Goal: Task Accomplishment & Management: Use online tool/utility

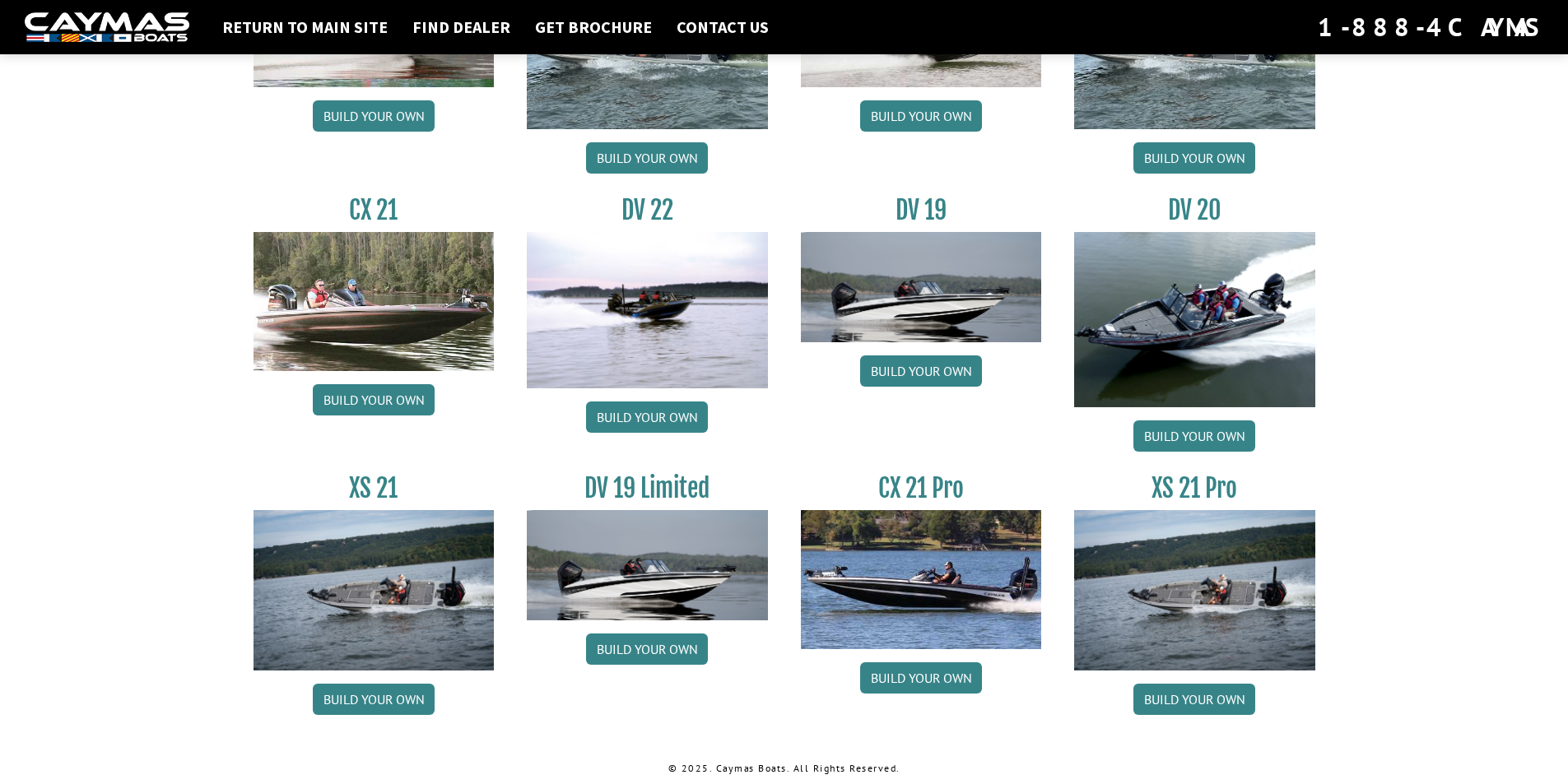
scroll to position [1832, 0]
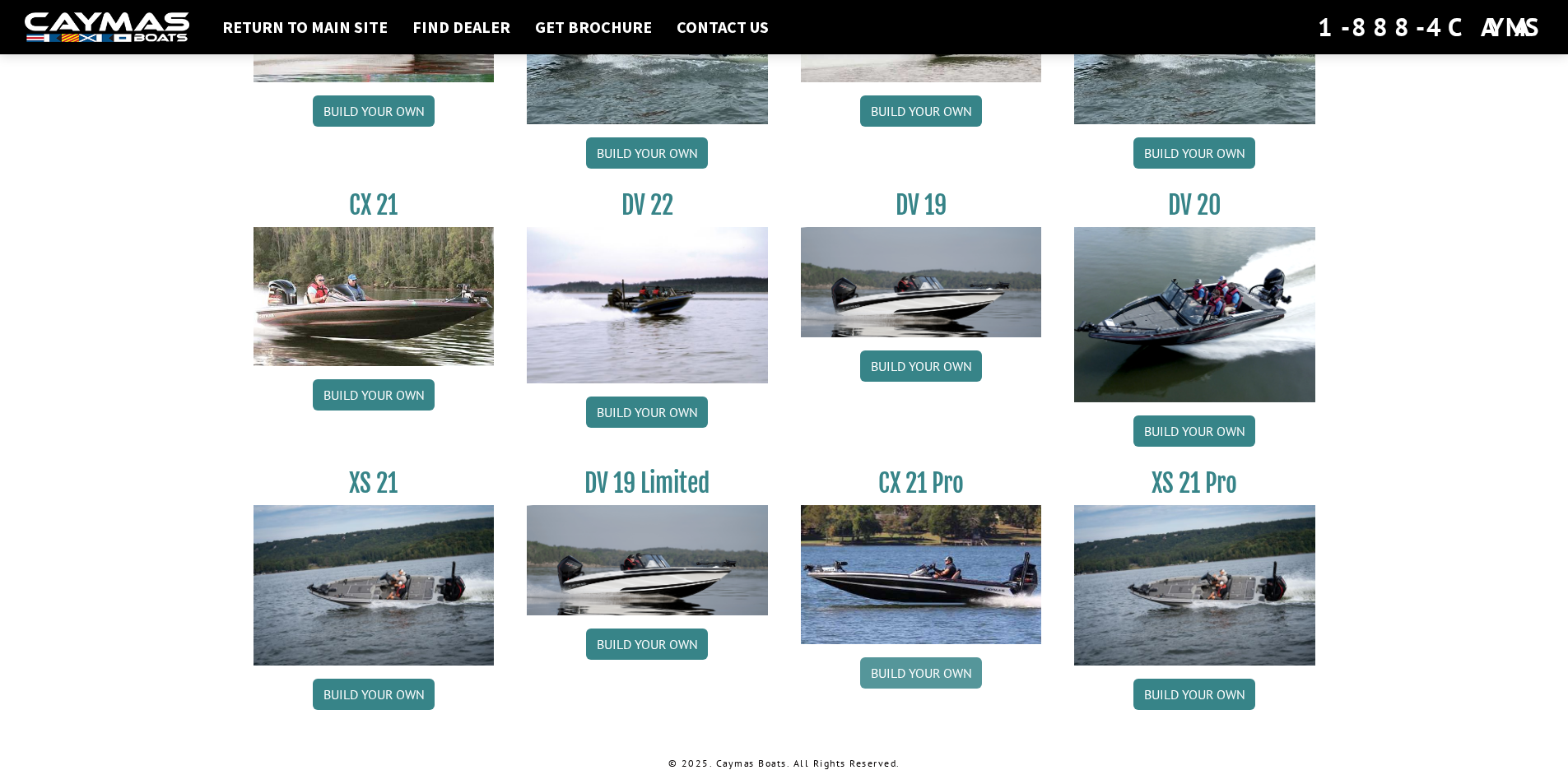
click at [938, 671] on link "Build your own" at bounding box center [920, 673] width 122 height 32
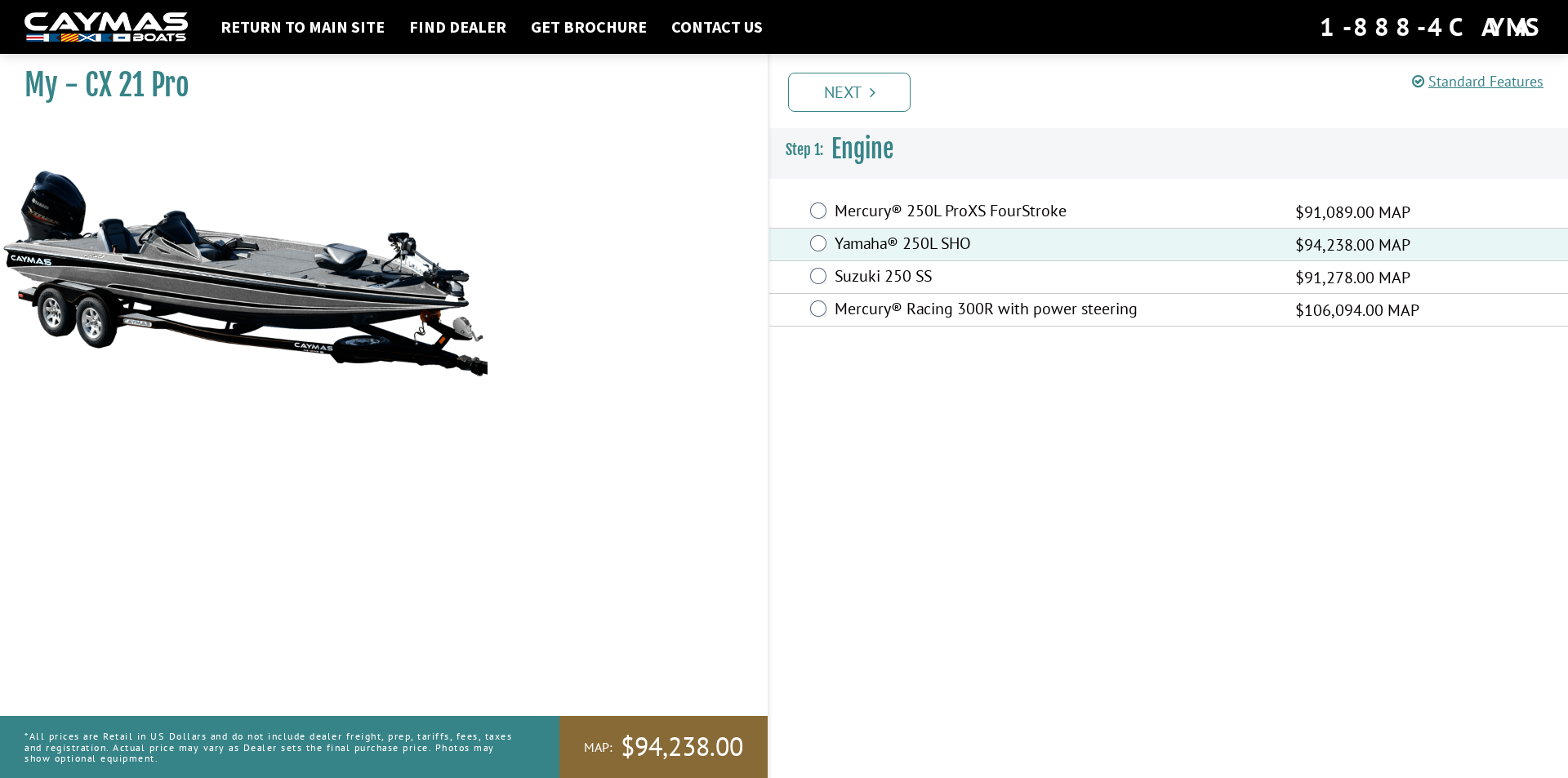
click at [842, 88] on link "Next" at bounding box center [849, 91] width 123 height 39
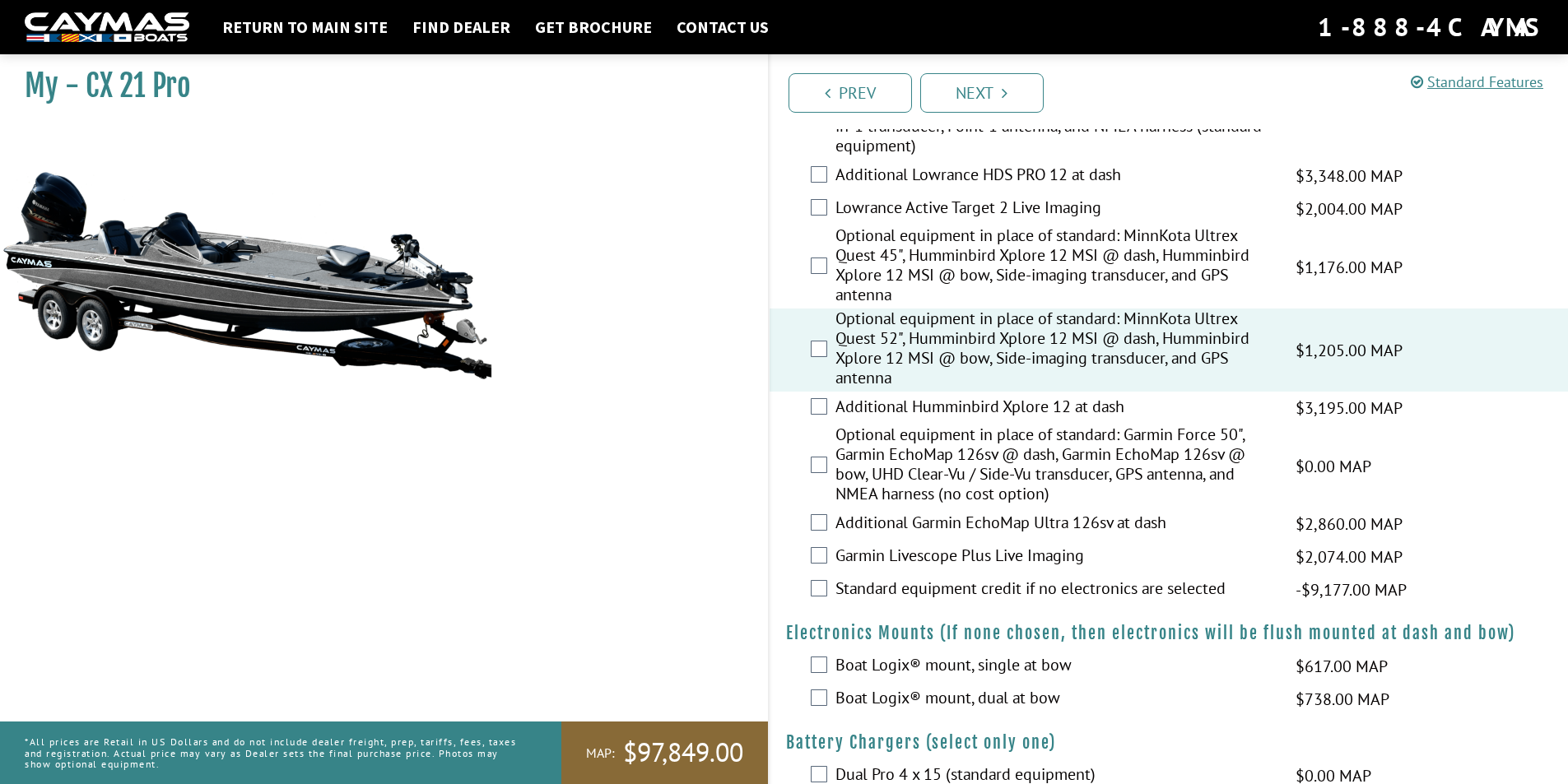
scroll to position [329, 0]
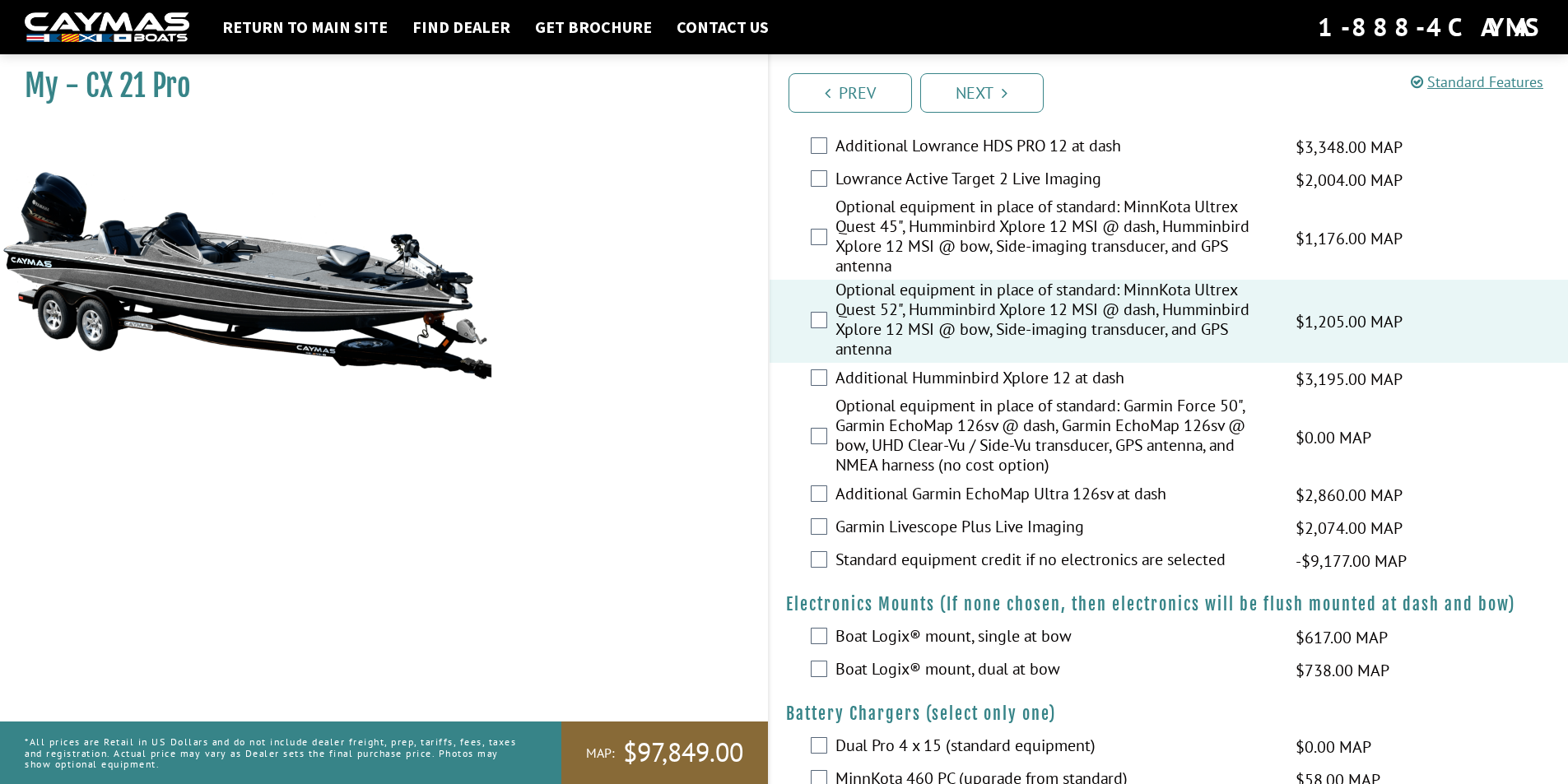
click at [900, 377] on label "Additional Humminbird Xplore 12 at dash" at bounding box center [1055, 380] width 440 height 24
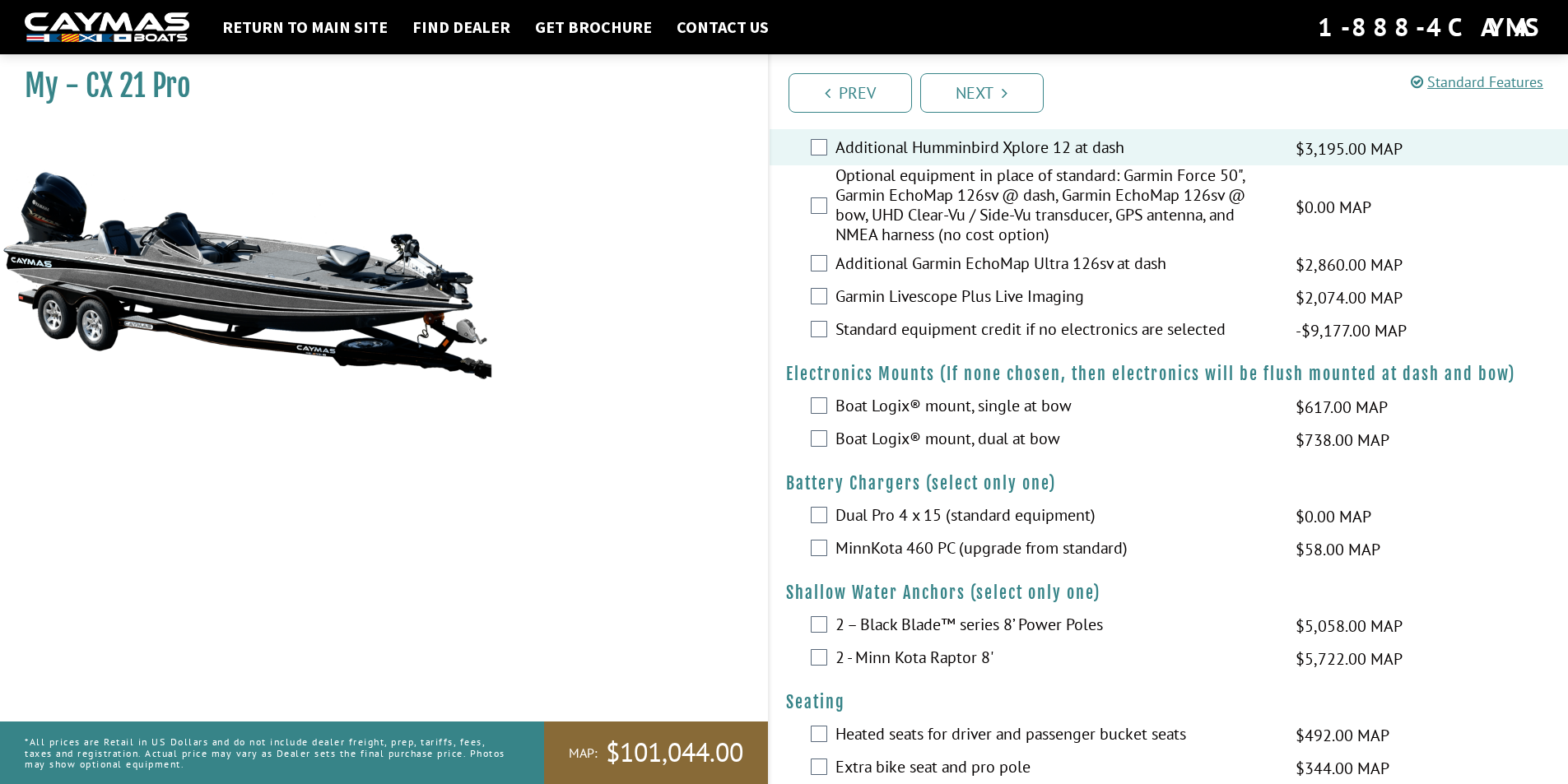
scroll to position [658, 0]
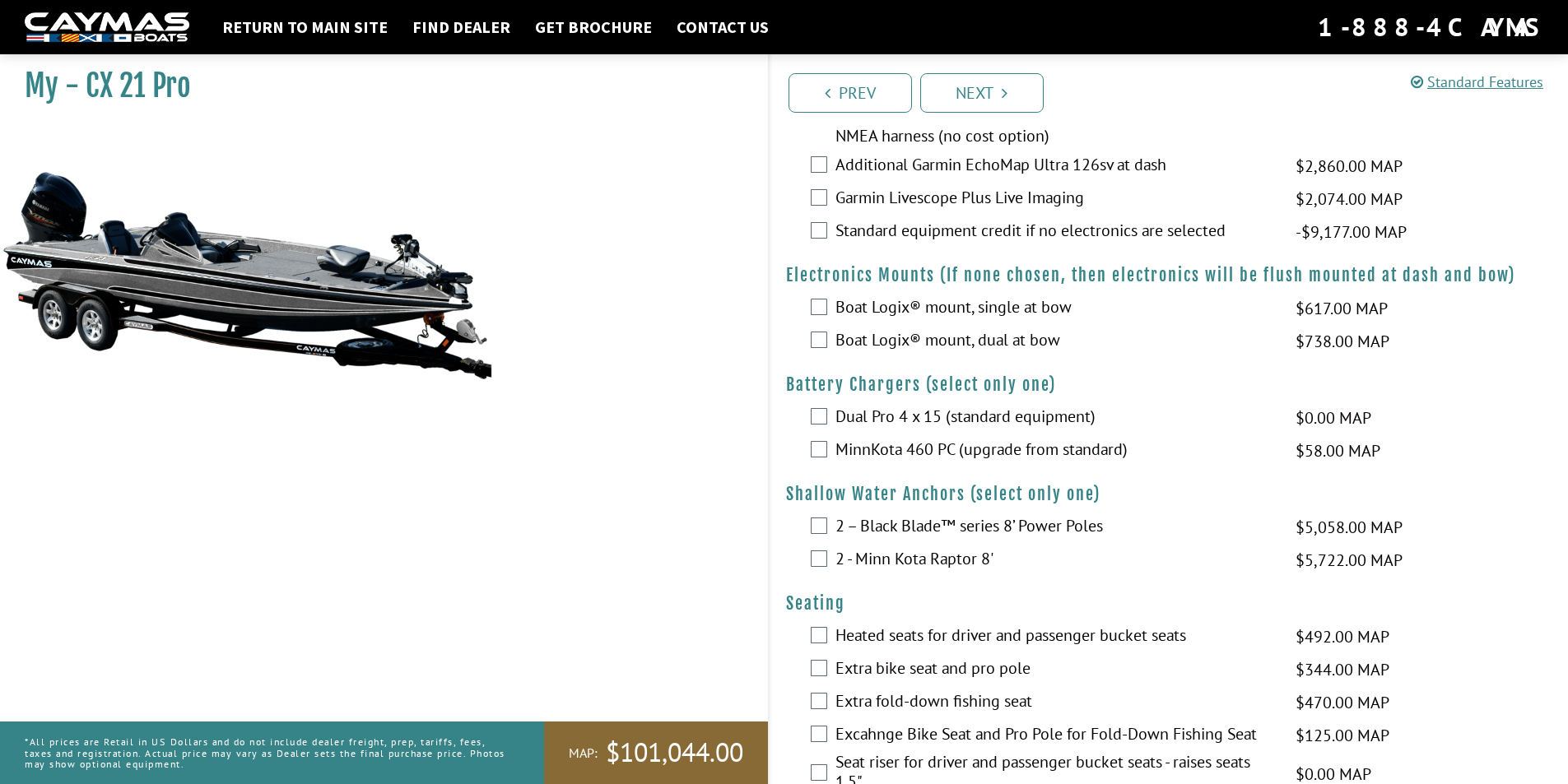
click at [878, 523] on label "2 – Black Blade™ series 8’ Power Poles" at bounding box center [1055, 527] width 440 height 24
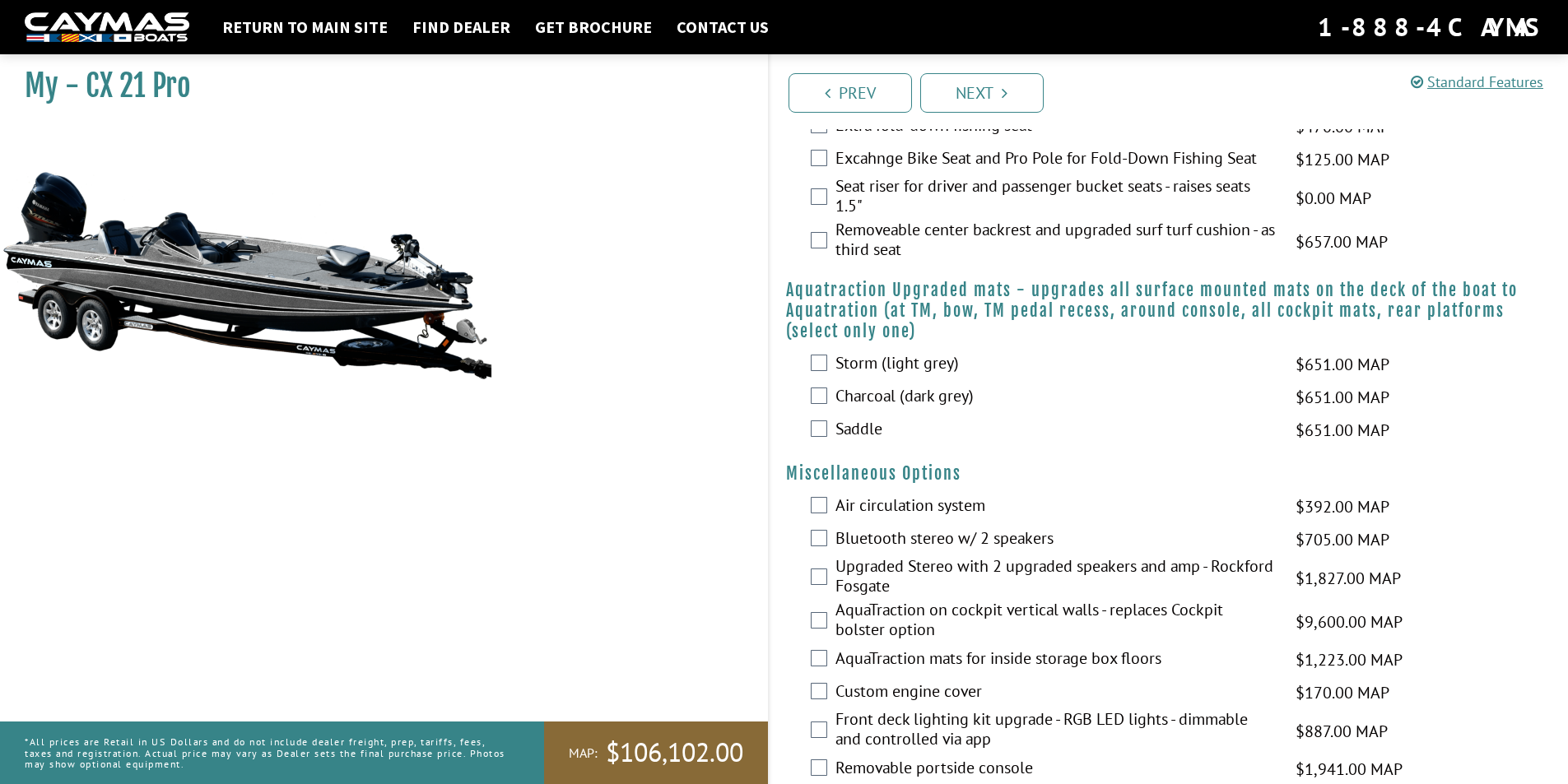
scroll to position [1317, 0]
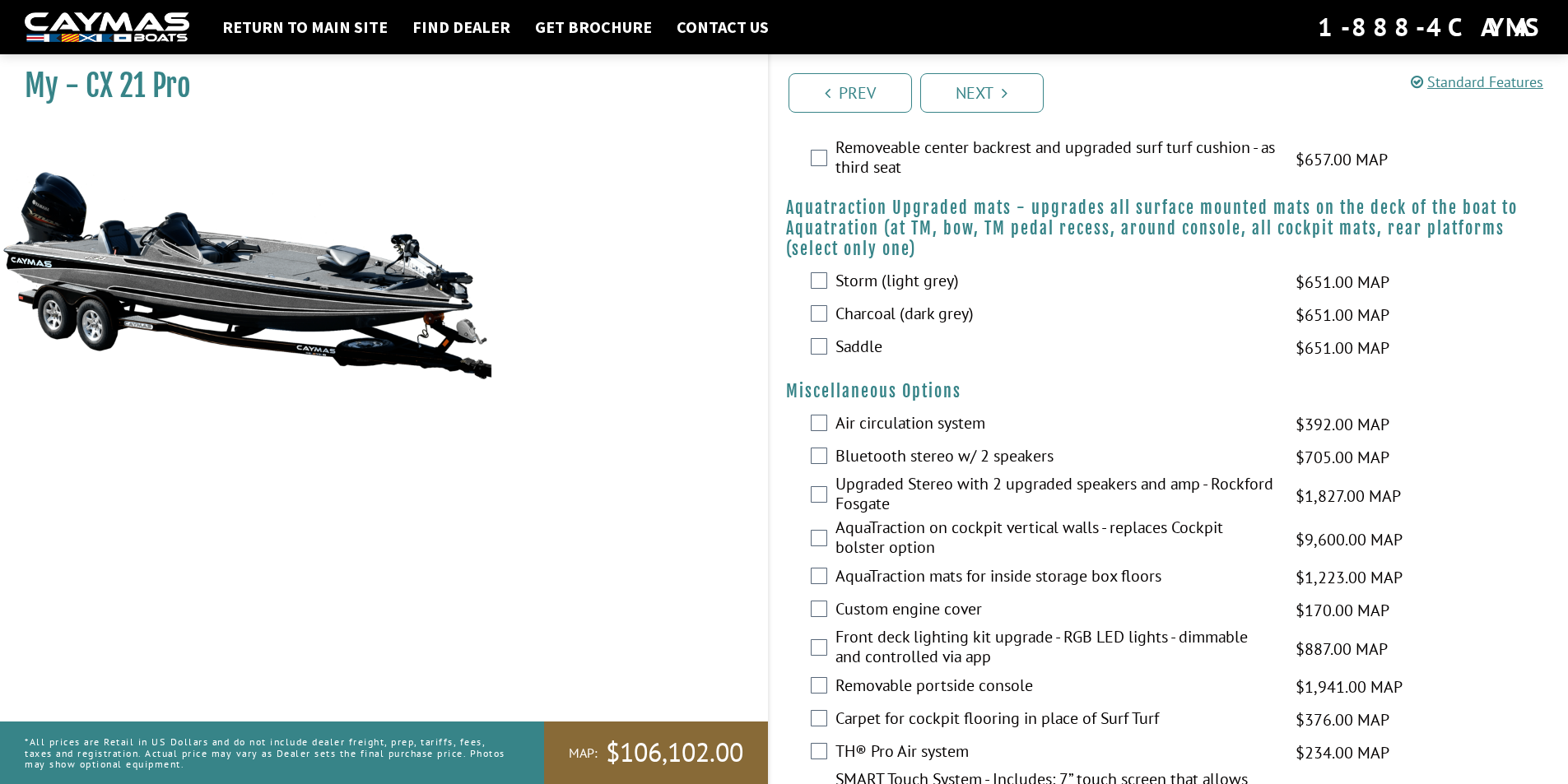
click at [925, 425] on label "Air circulation system" at bounding box center [1055, 425] width 440 height 24
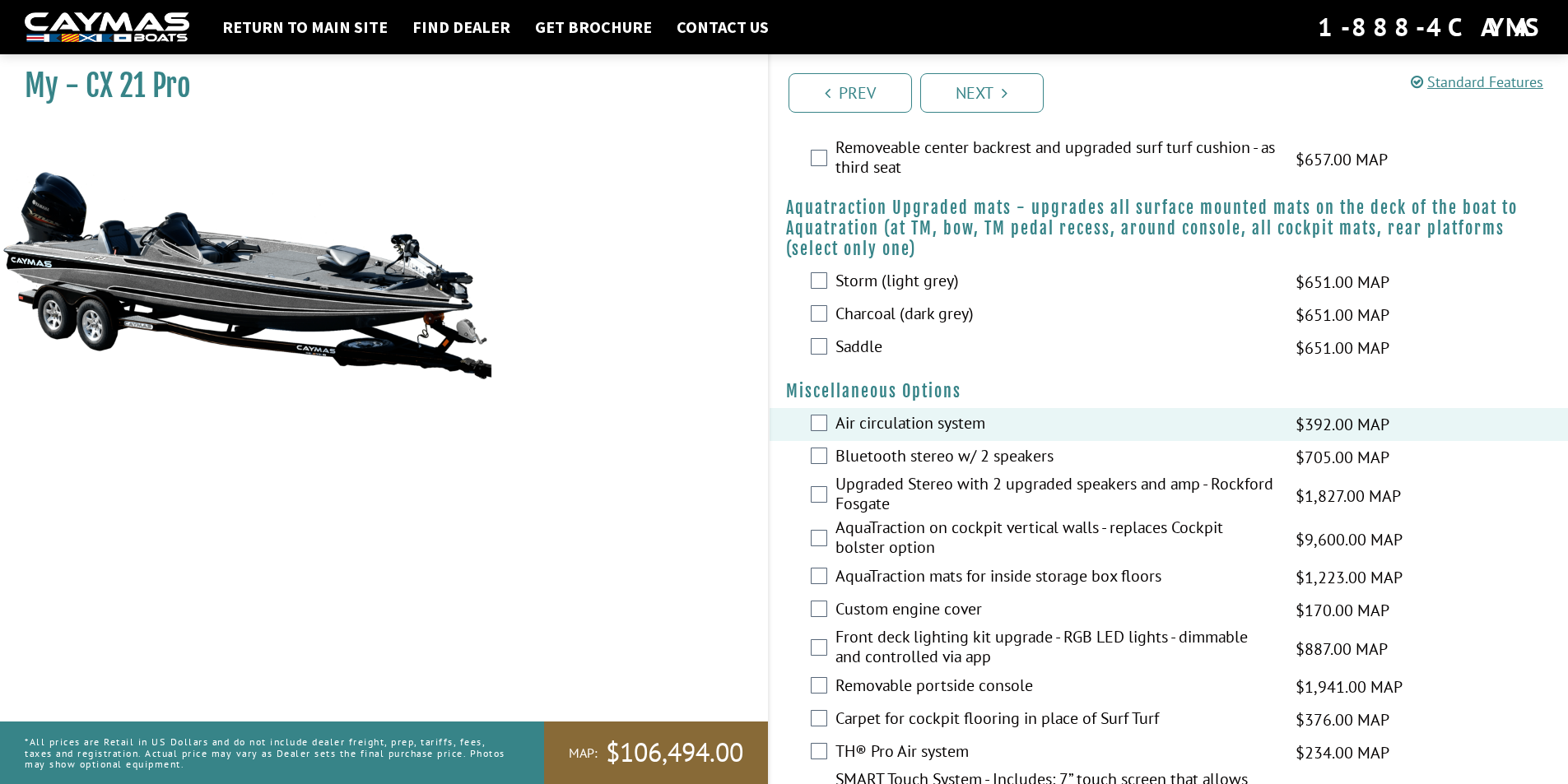
click at [937, 419] on label "Air circulation system" at bounding box center [1055, 425] width 440 height 24
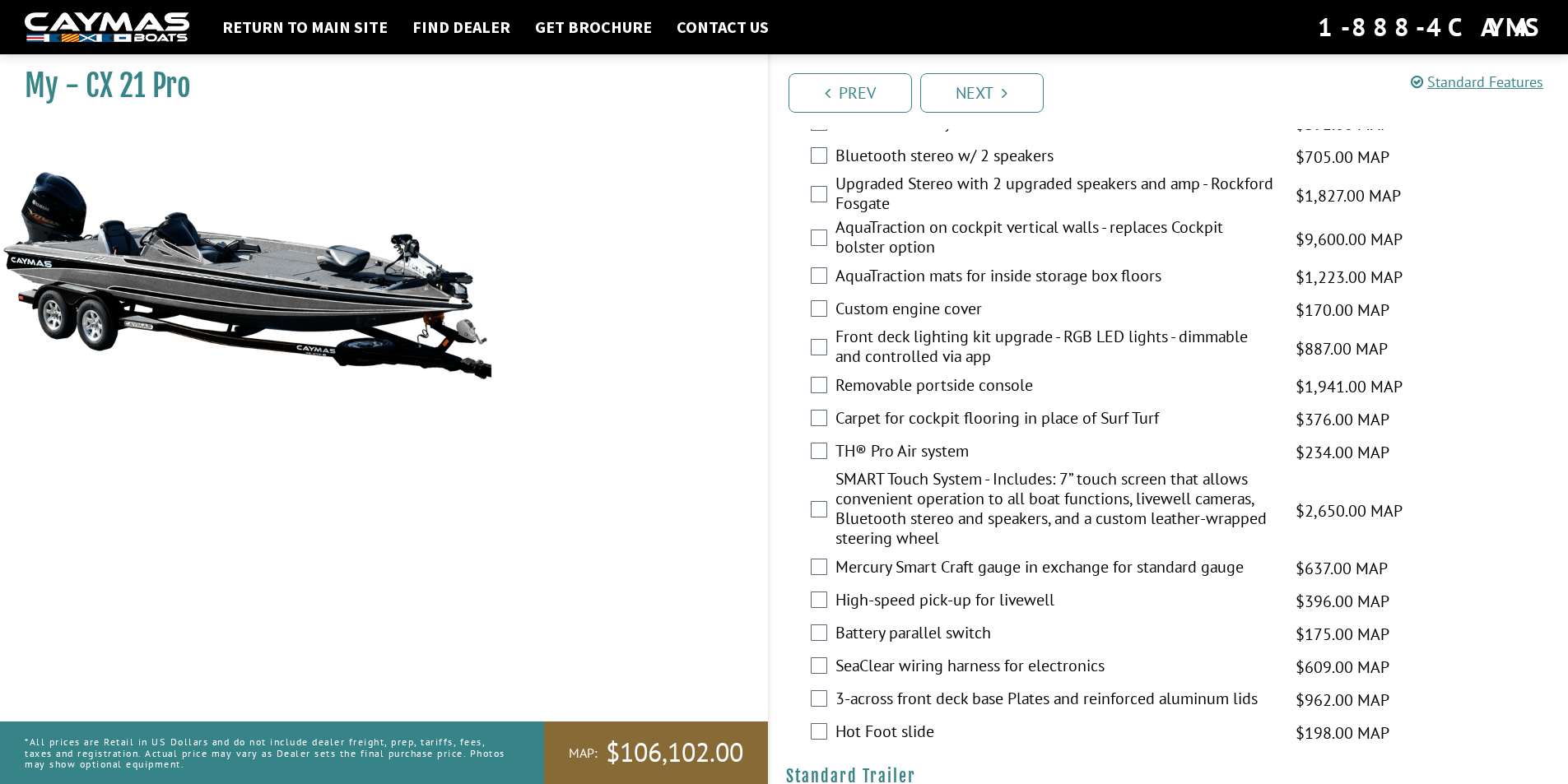
scroll to position [1646, 0]
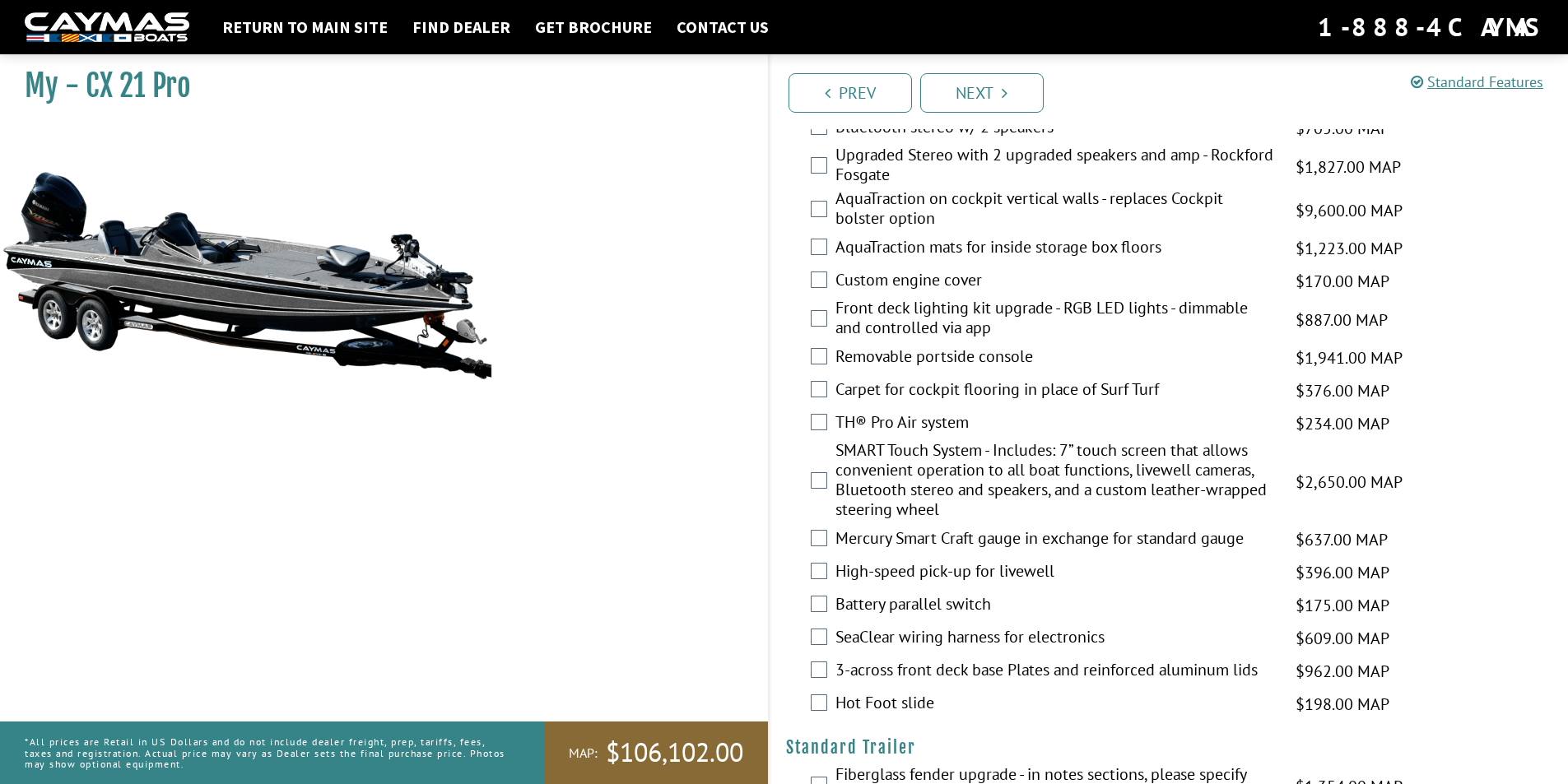
click at [890, 423] on label "TH® Pro Air system" at bounding box center [1055, 424] width 440 height 24
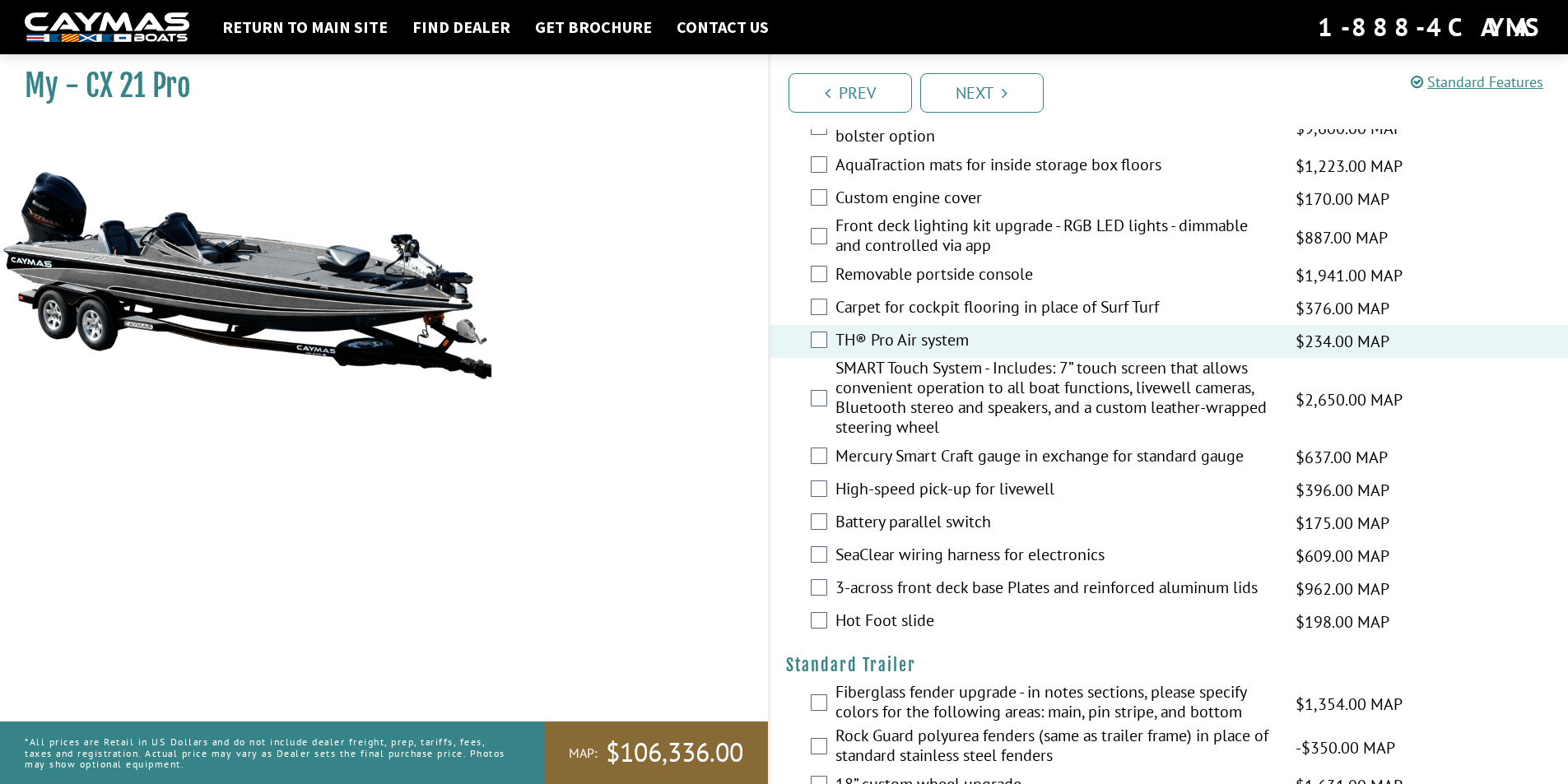
scroll to position [1810, 0]
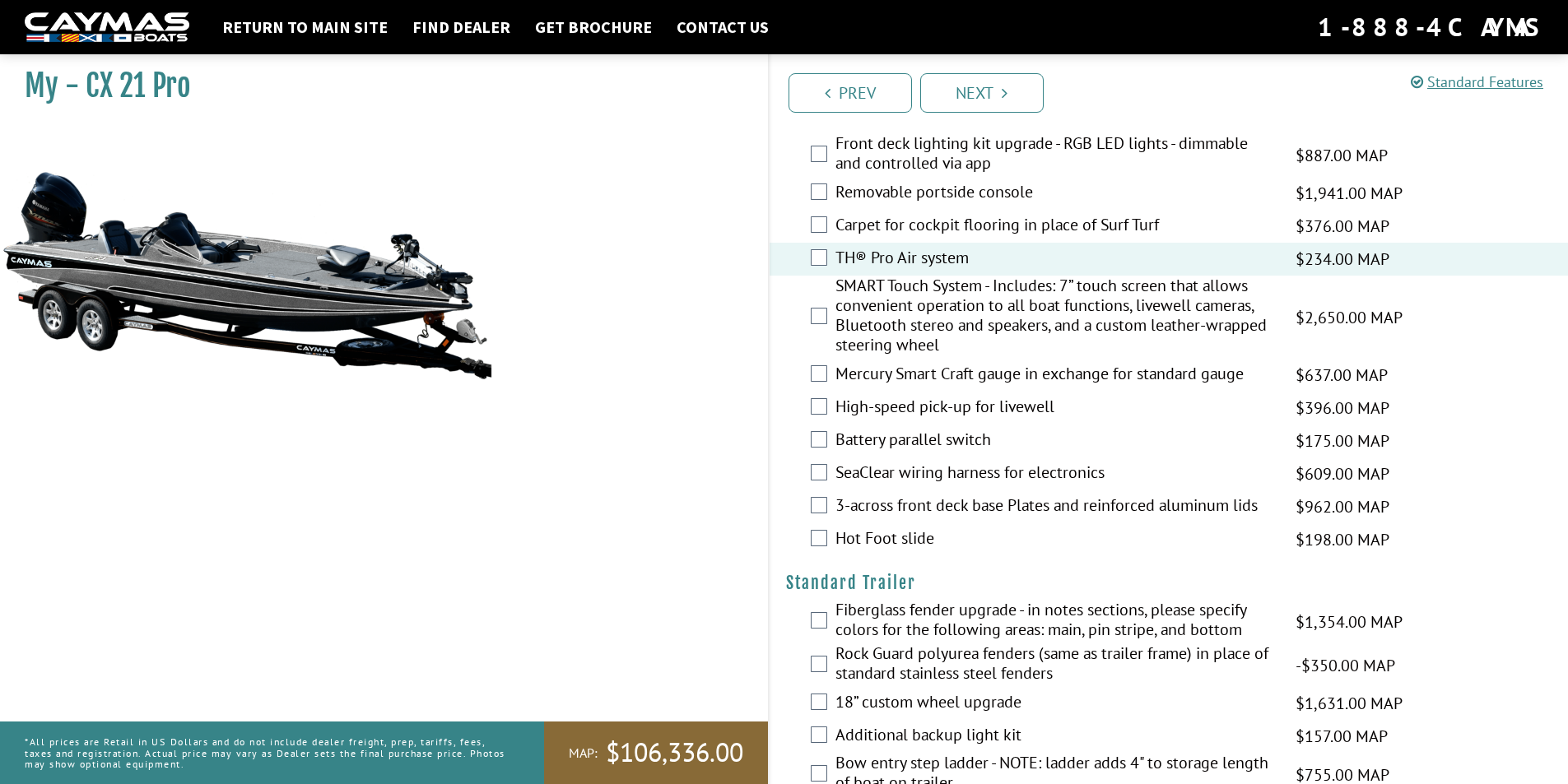
click at [925, 440] on label "Battery parallel switch" at bounding box center [1055, 441] width 440 height 24
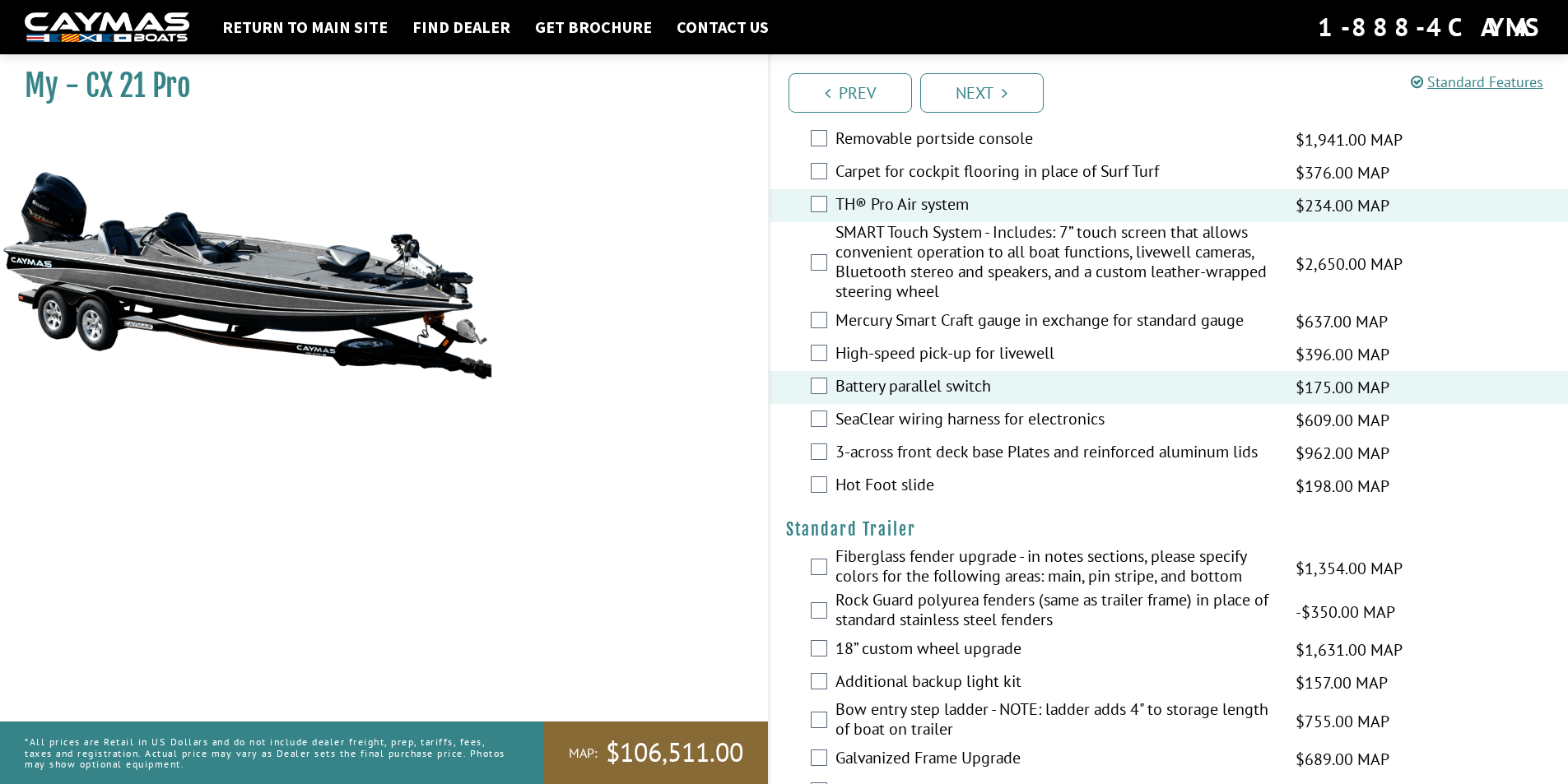
scroll to position [1893, 0]
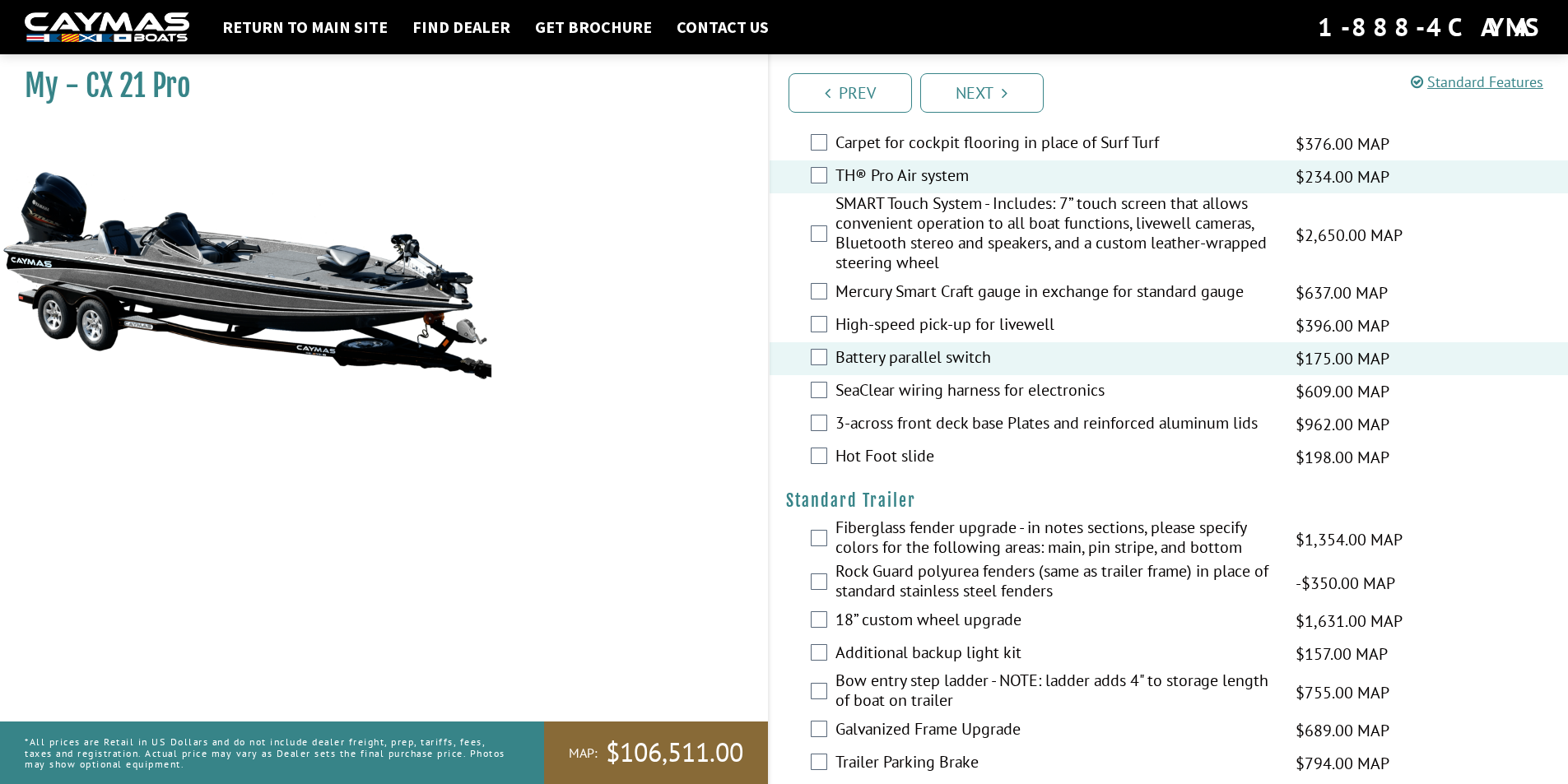
click at [956, 393] on label "SeaClear wiring harness for electronics" at bounding box center [1055, 392] width 440 height 24
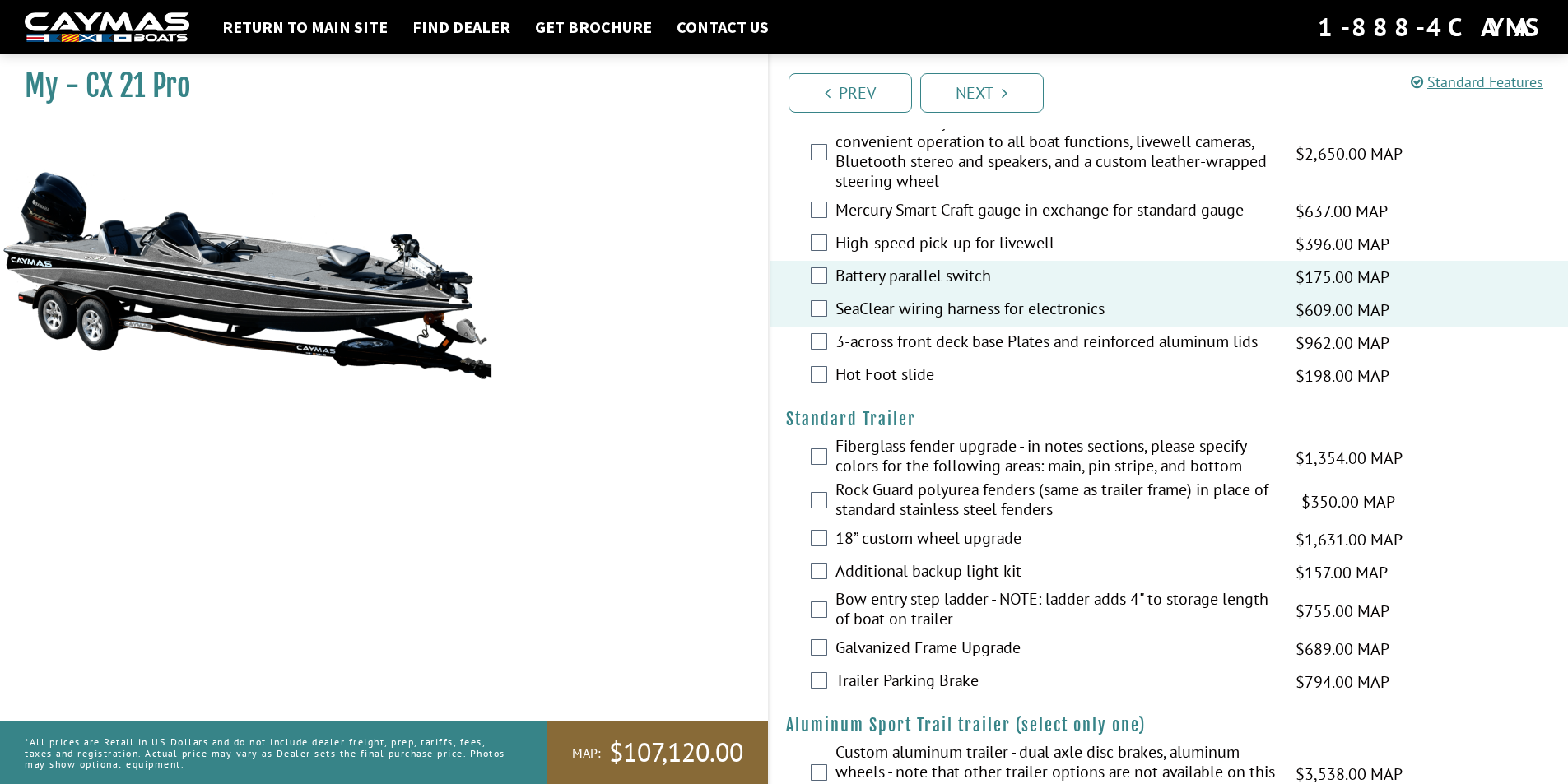
scroll to position [1975, 0]
click at [906, 374] on label "Hot Foot slide" at bounding box center [1055, 376] width 440 height 24
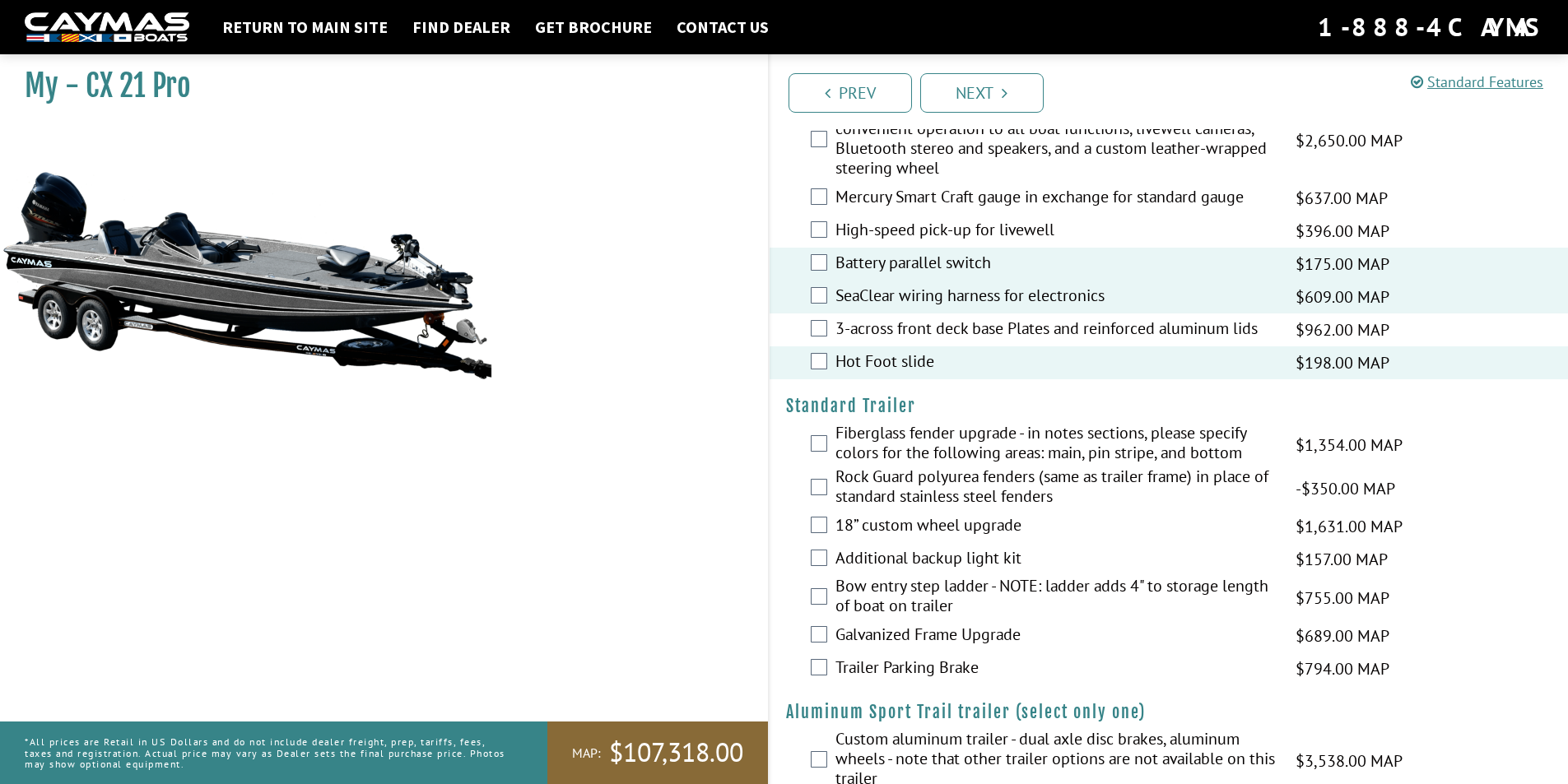
scroll to position [2027, 0]
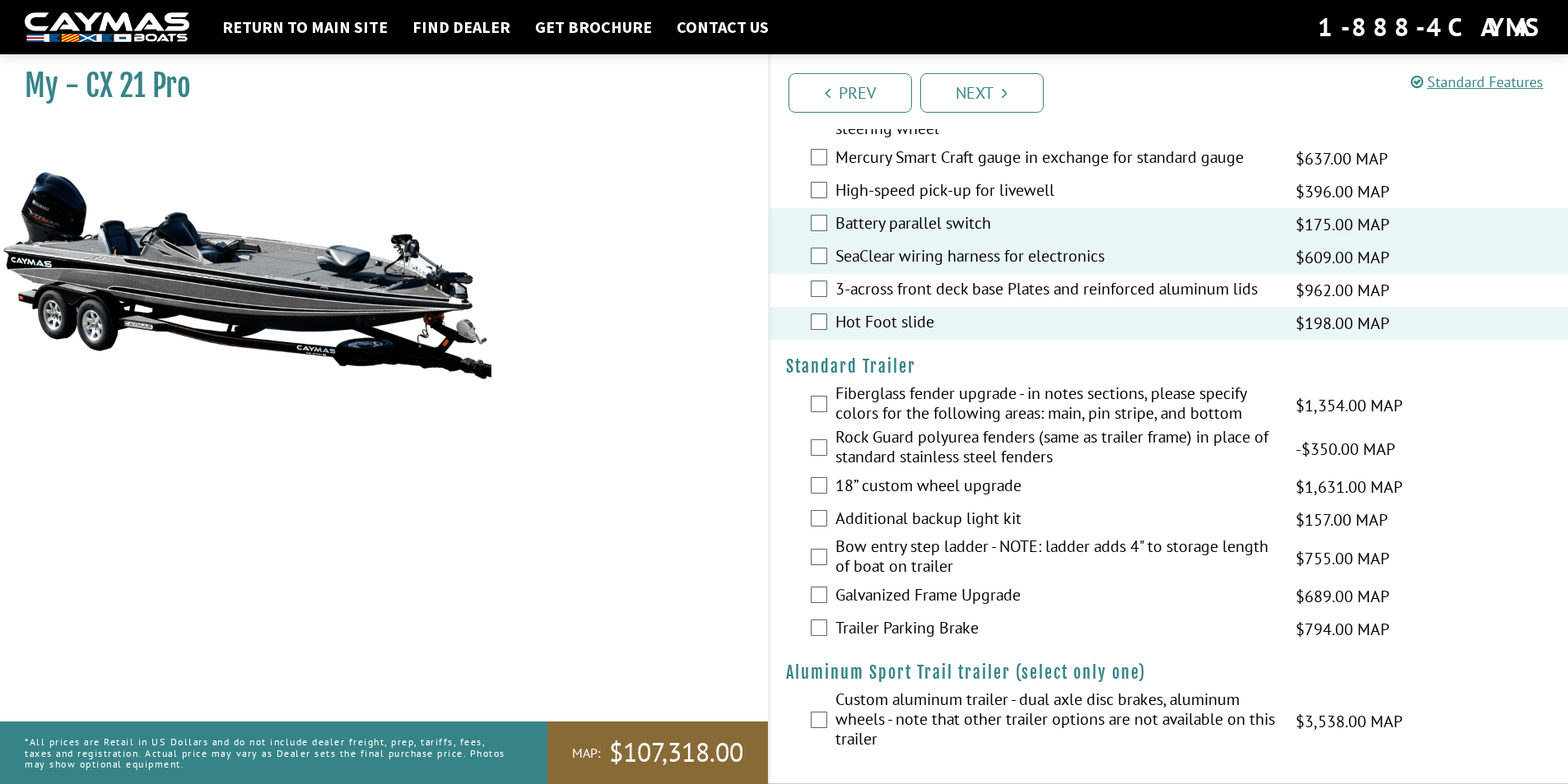
click at [869, 491] on label "18” custom wheel upgrade" at bounding box center [1055, 487] width 440 height 24
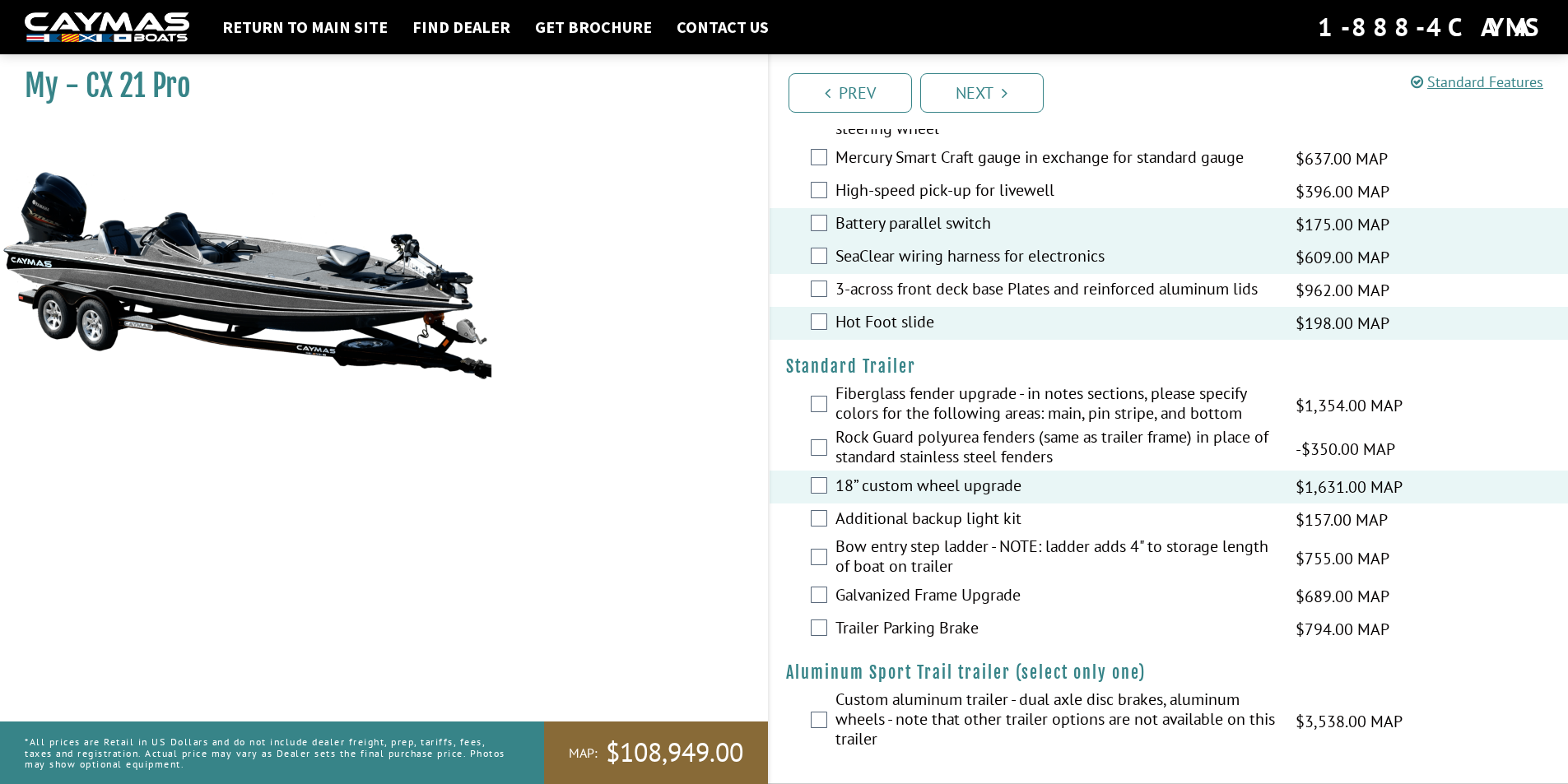
click at [900, 552] on label "Bow entry step ladder - NOTE: ladder adds 4" to storage length of boat on trail…" at bounding box center [1055, 559] width 440 height 44
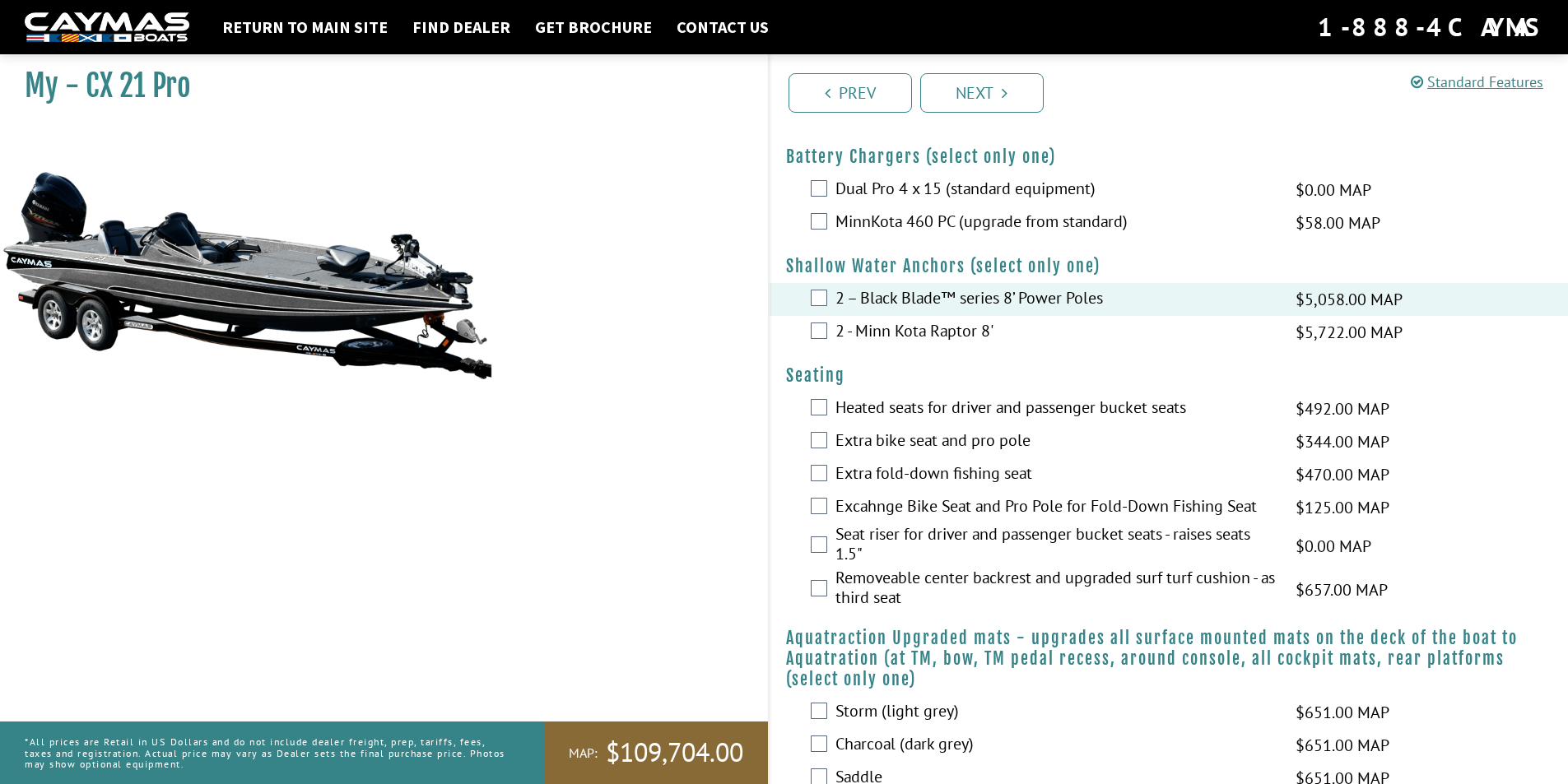
scroll to position [741, 0]
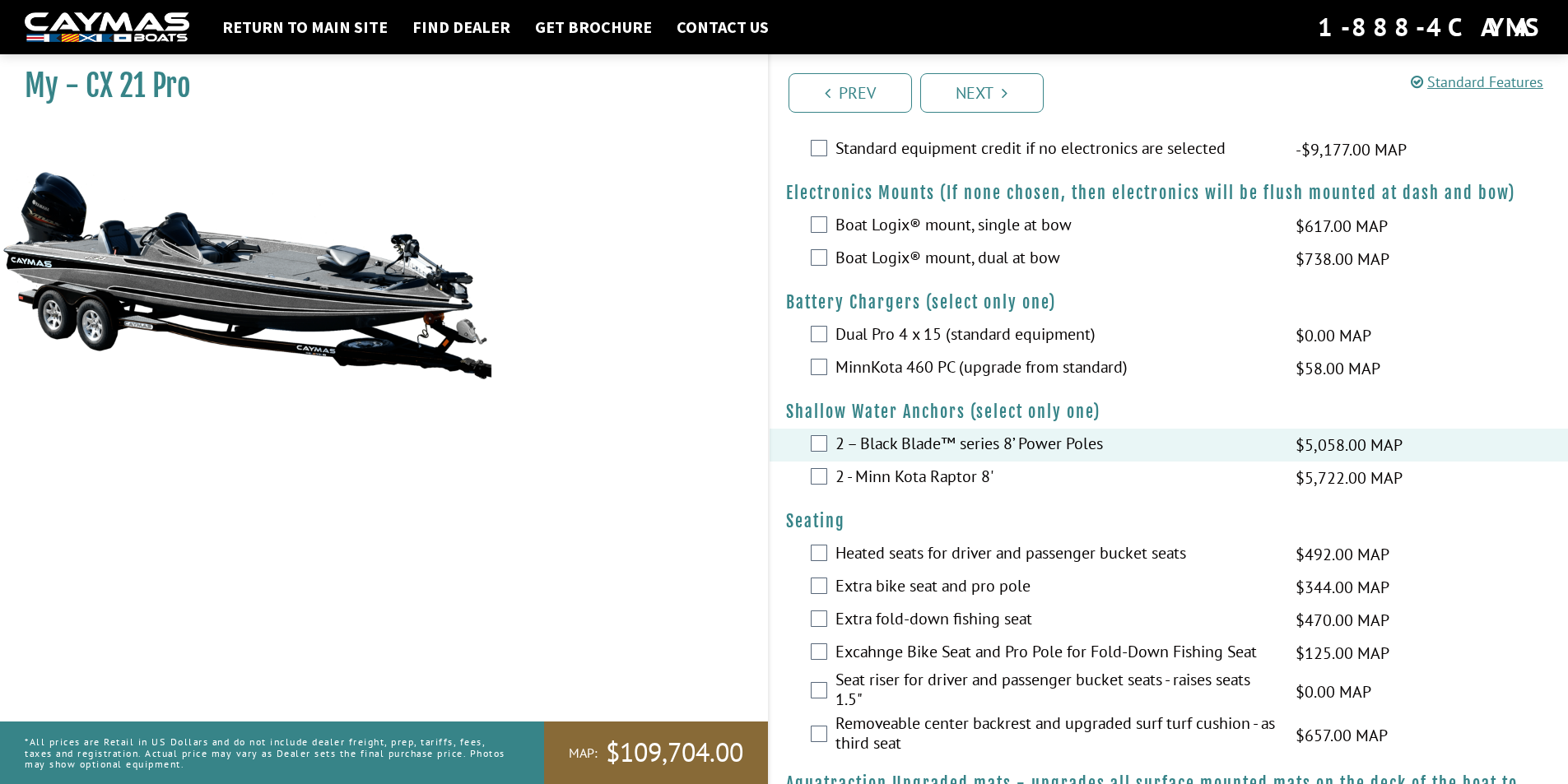
click at [933, 337] on label "Dual Pro 4 x 15 (standard equipment)" at bounding box center [1055, 335] width 440 height 24
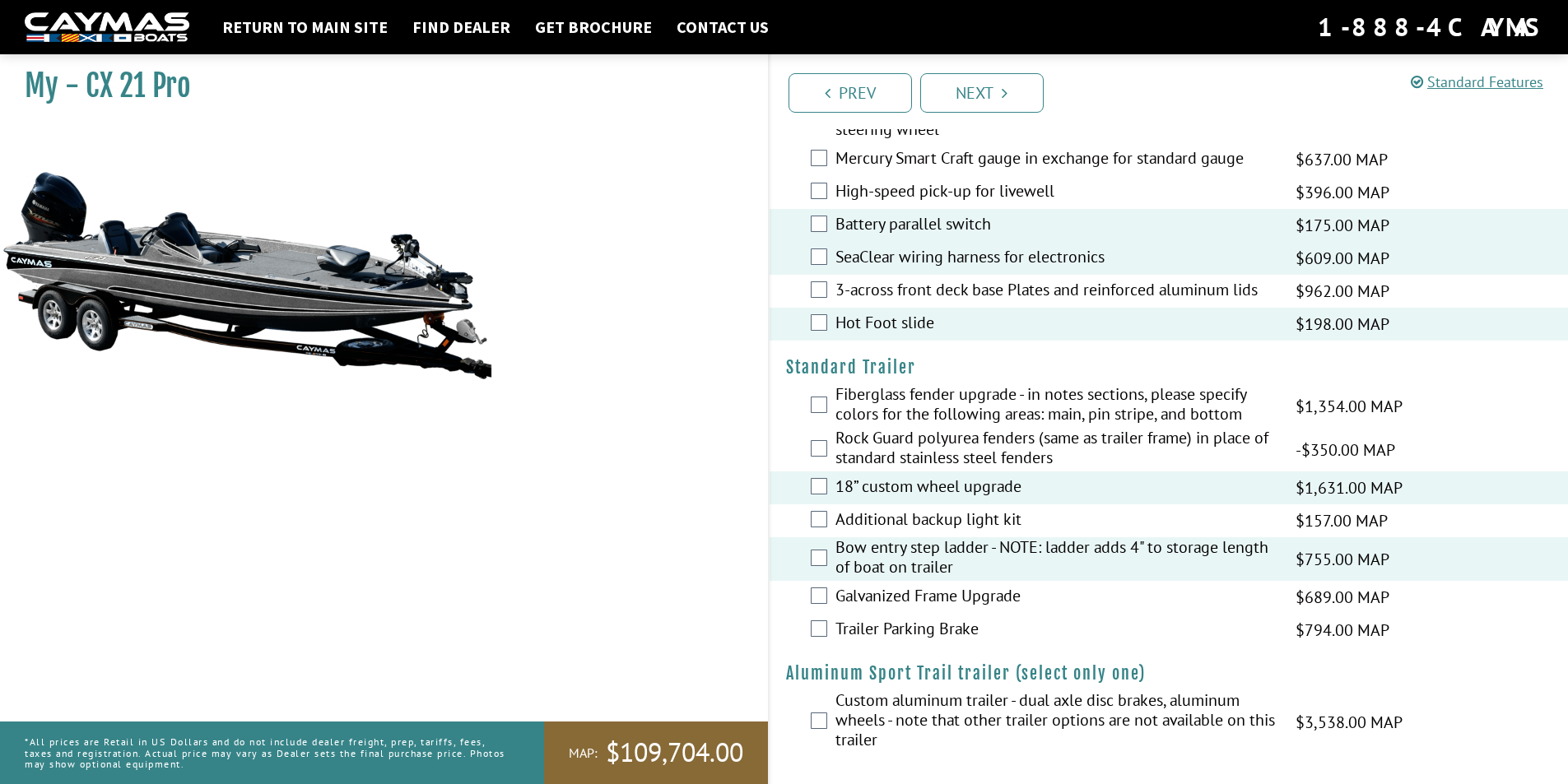
scroll to position [2027, 0]
click at [630, 766] on span "$109,704.00" at bounding box center [674, 753] width 137 height 35
